Goal: Information Seeking & Learning: Learn about a topic

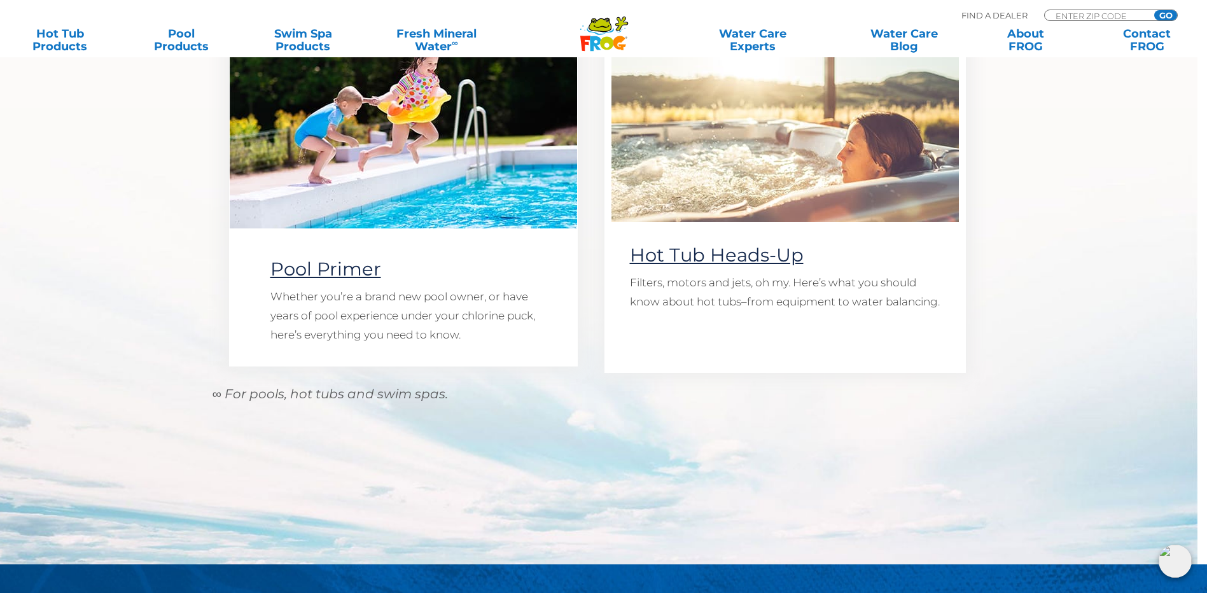
scroll to position [891, 0]
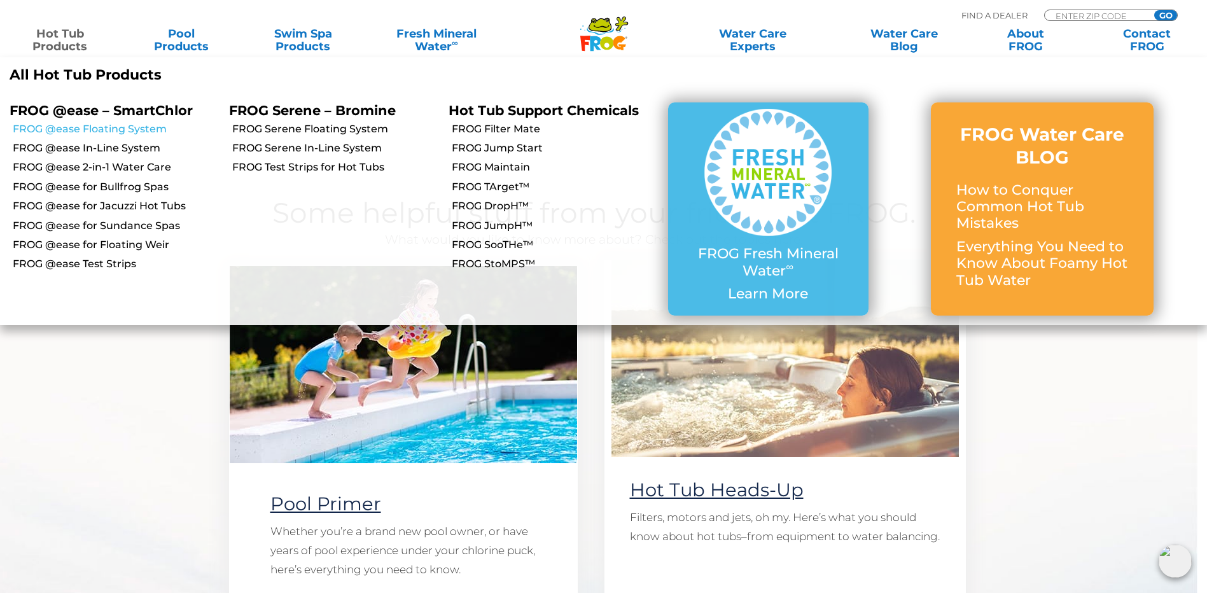
click at [92, 127] on link "FROG @ease Floating System" at bounding box center [116, 129] width 207 height 14
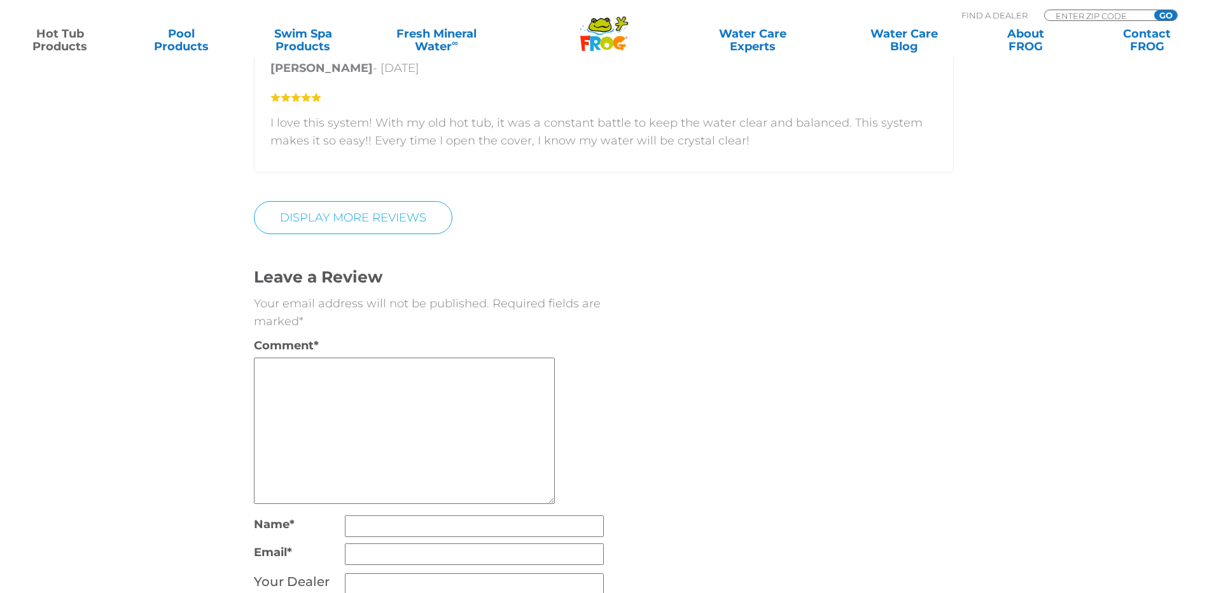
scroll to position [2736, 0]
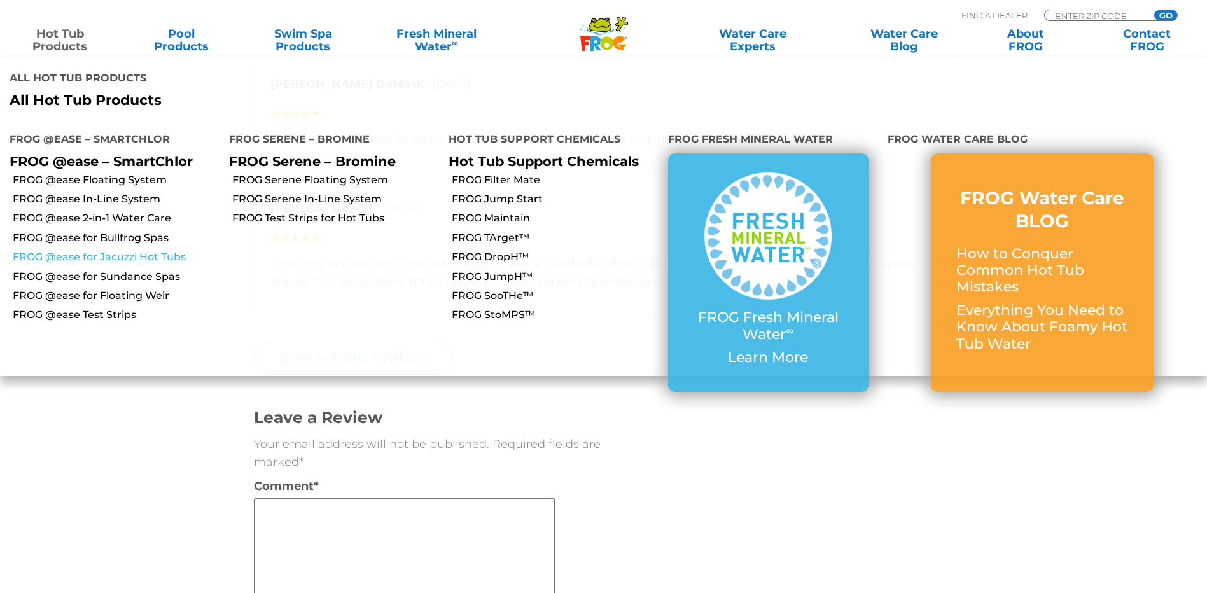
click at [137, 250] on link "FROG @ease for Jacuzzi Hot Tubs" at bounding box center [116, 257] width 207 height 14
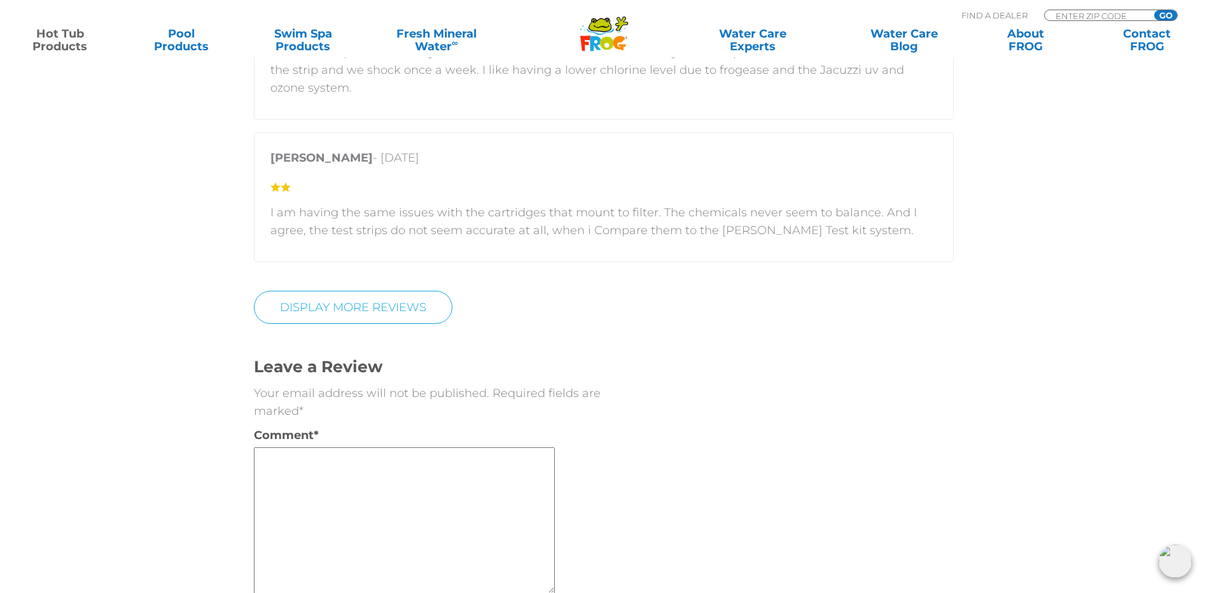
scroll to position [2927, 0]
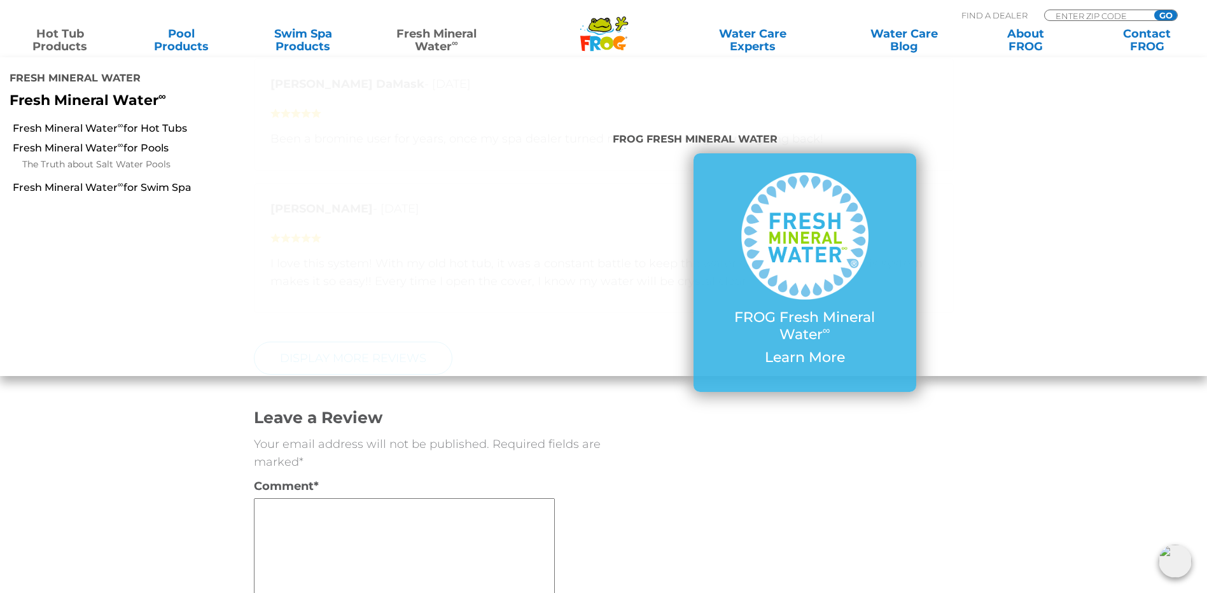
click at [429, 38] on link "Fresh Mineral Water ∞" at bounding box center [436, 39] width 118 height 25
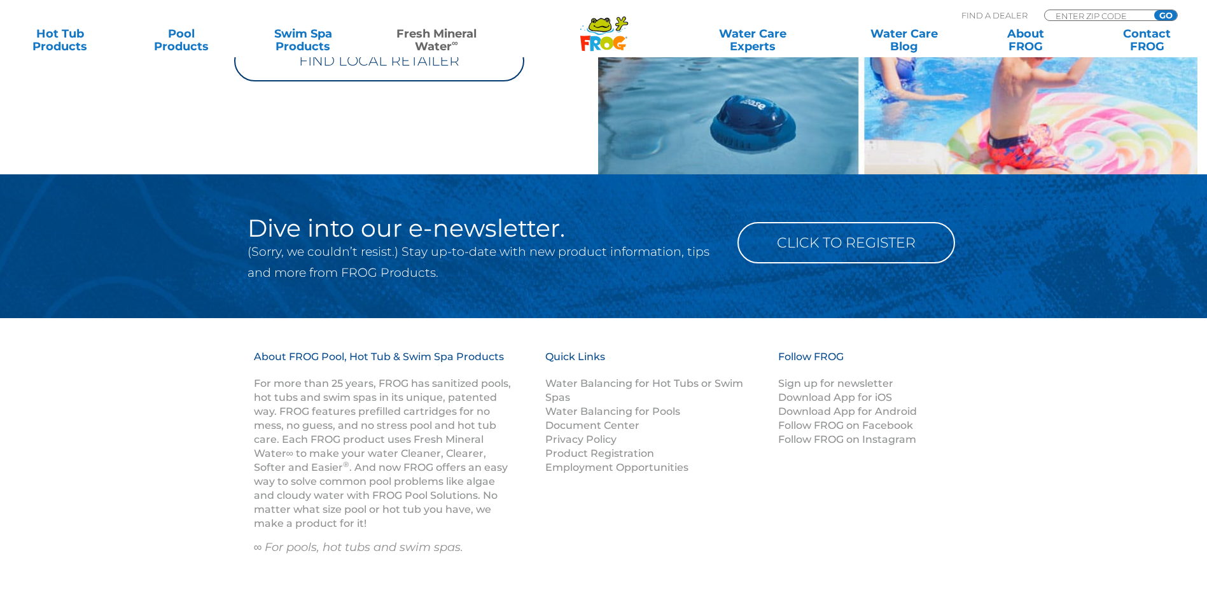
scroll to position [2163, 0]
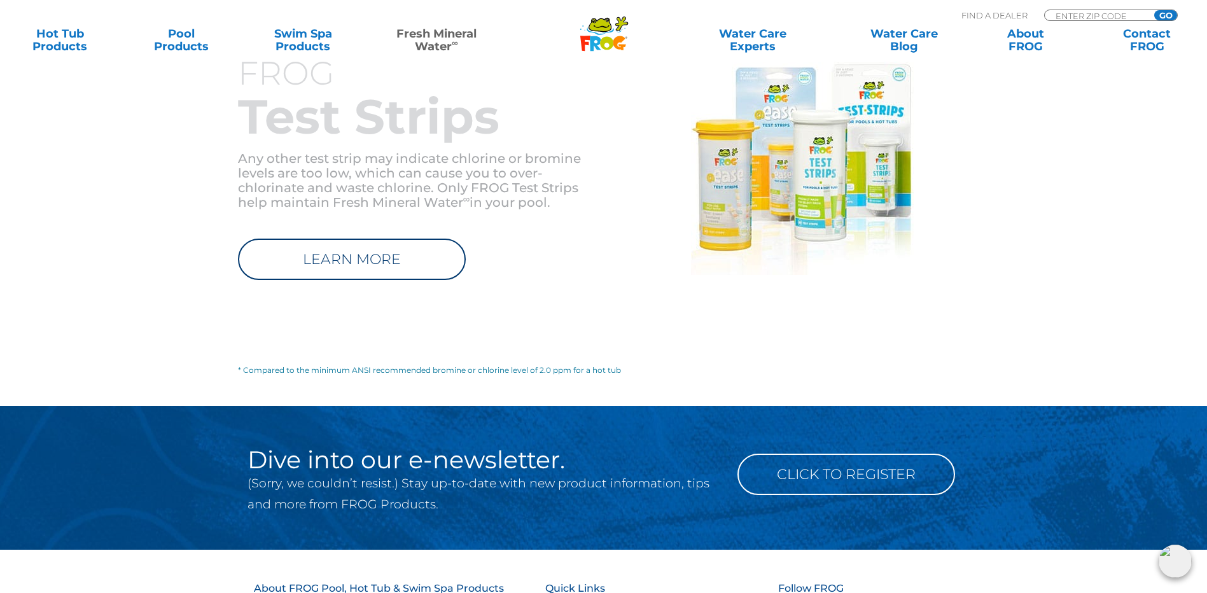
scroll to position [1464, 0]
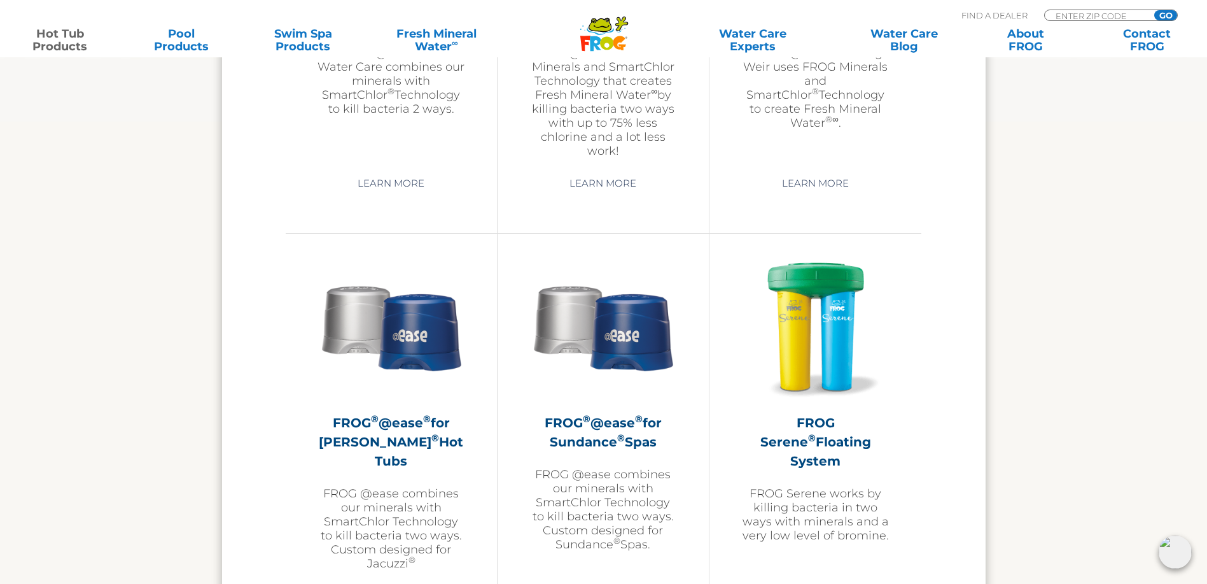
scroll to position [2100, 0]
